Goal: Use online tool/utility

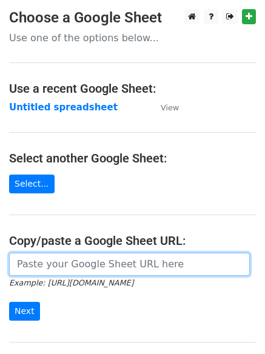
click at [78, 265] on input "url" at bounding box center [129, 264] width 241 height 23
paste input "[URL][DOMAIN_NAME]"
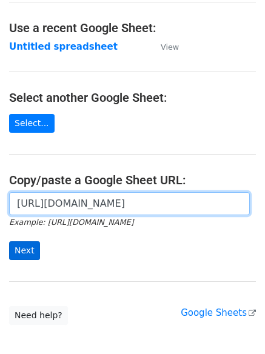
type input "https://docs.google.com/spreadsheets/d/19Y91NRbQj6X6MMCGINehdtoqwUno3UD8N0loTA6…"
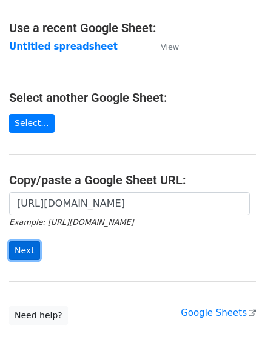
click at [24, 254] on input "Next" at bounding box center [24, 250] width 31 height 19
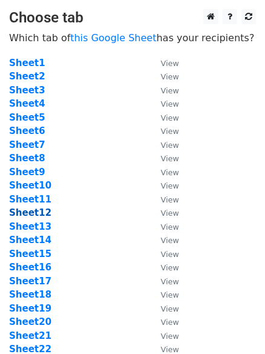
click at [19, 212] on strong "Sheet12" at bounding box center [30, 212] width 42 height 11
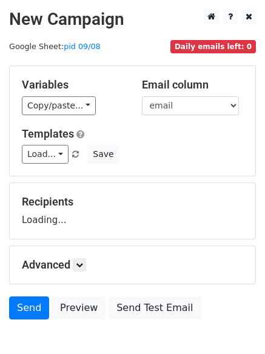
scroll to position [68, 0]
